Goal: Navigation & Orientation: Find specific page/section

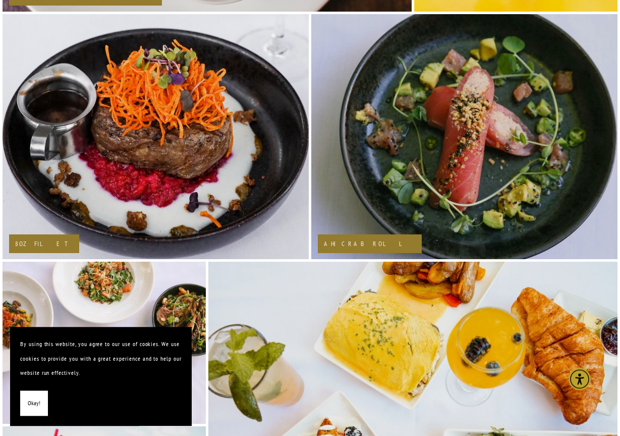
scroll to position [1236, 0]
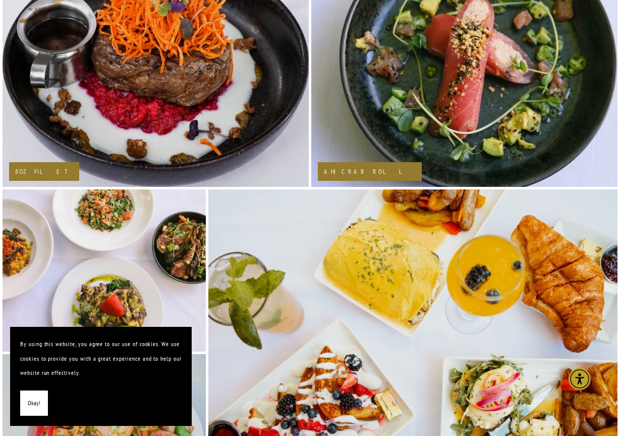
drag, startPoint x: 31, startPoint y: 402, endPoint x: 68, endPoint y: 389, distance: 38.5
click at [32, 400] on span "Okay!" at bounding box center [34, 403] width 13 height 15
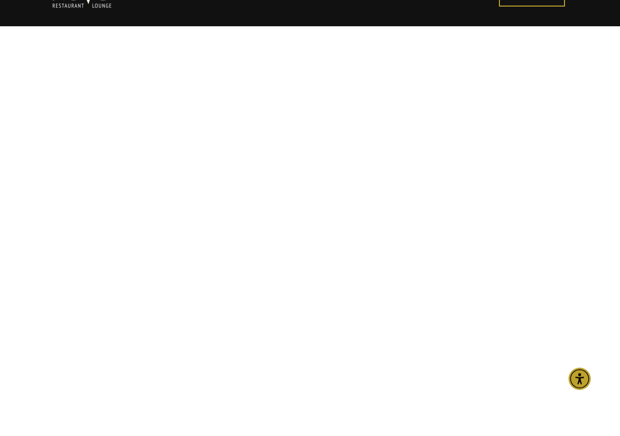
scroll to position [0, 0]
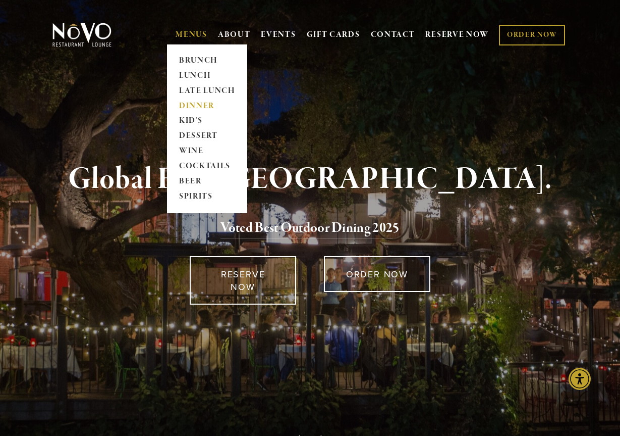
click at [201, 103] on link "DINNER" at bounding box center [207, 105] width 63 height 15
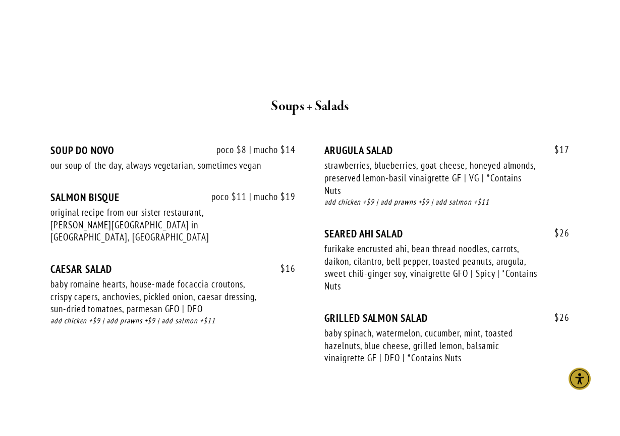
scroll to position [1083, 0]
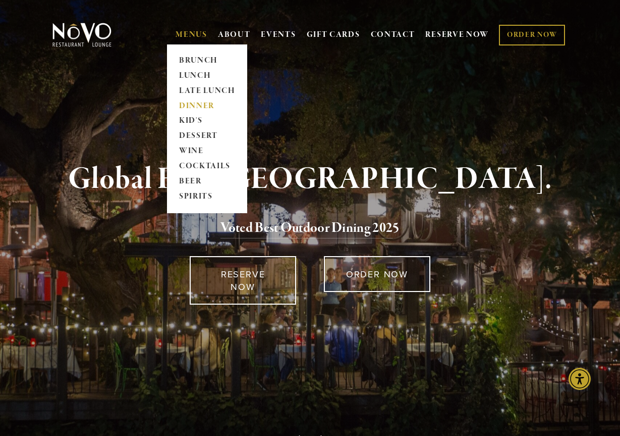
click at [197, 104] on link "DINNER" at bounding box center [207, 105] width 63 height 15
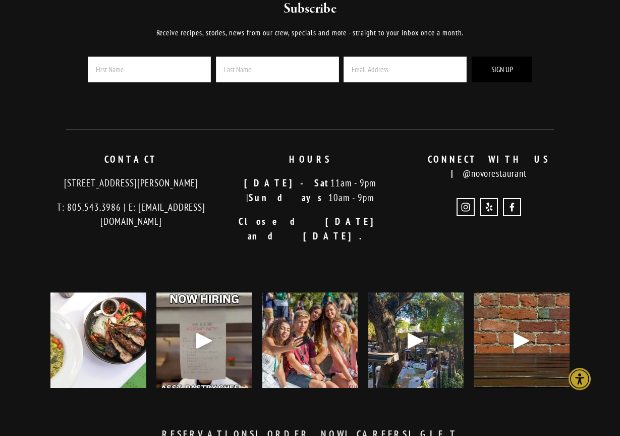
scroll to position [2834, 0]
